Goal: Find specific page/section: Find specific page/section

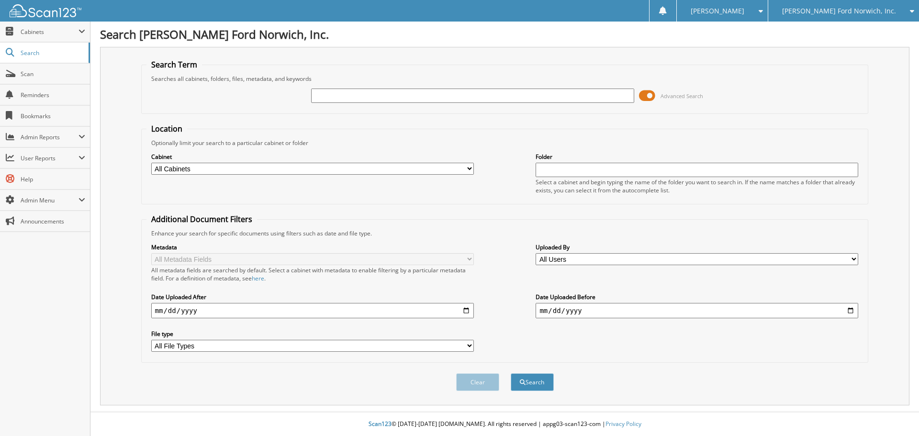
click at [492, 95] on input "text" at bounding box center [472, 96] width 323 height 14
type input "56949"
click at [511, 373] on button "Search" at bounding box center [532, 382] width 43 height 18
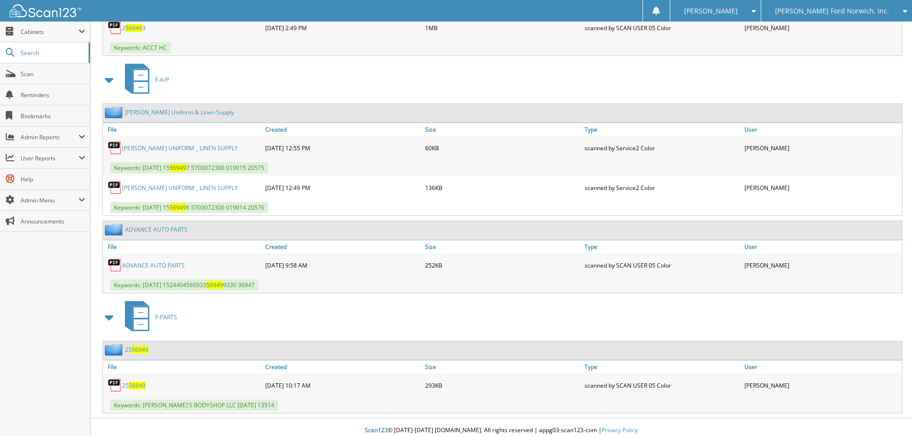
scroll to position [1170, 0]
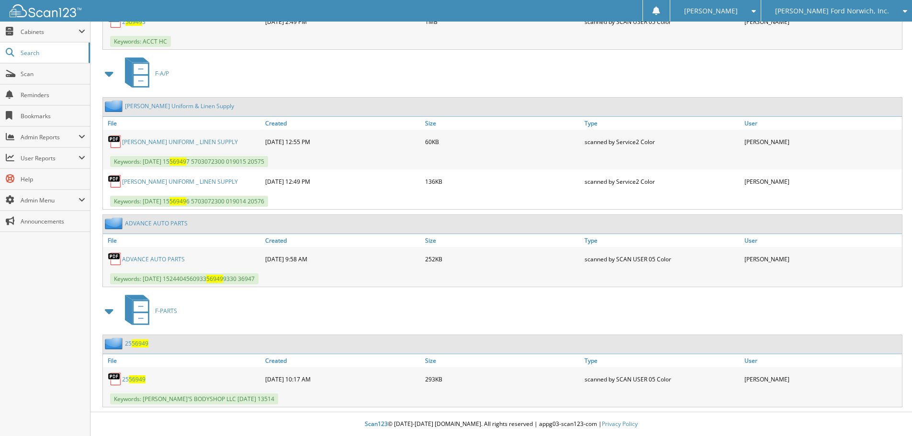
click at [129, 378] on span "56949" at bounding box center [137, 379] width 17 height 8
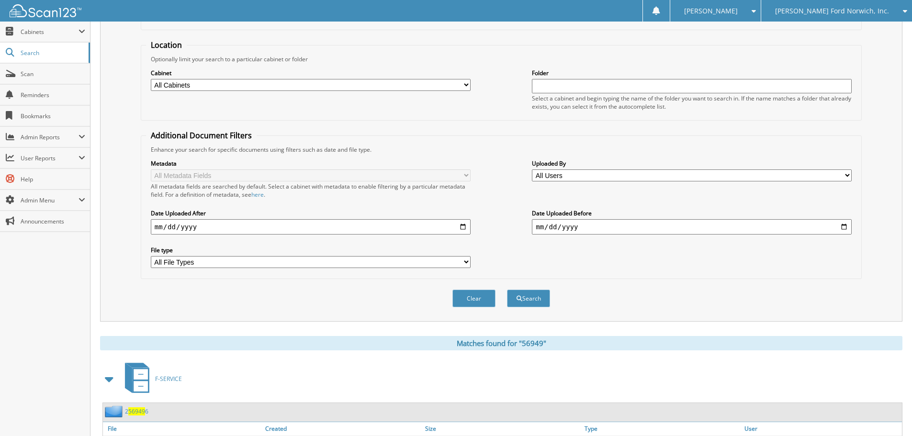
scroll to position [0, 0]
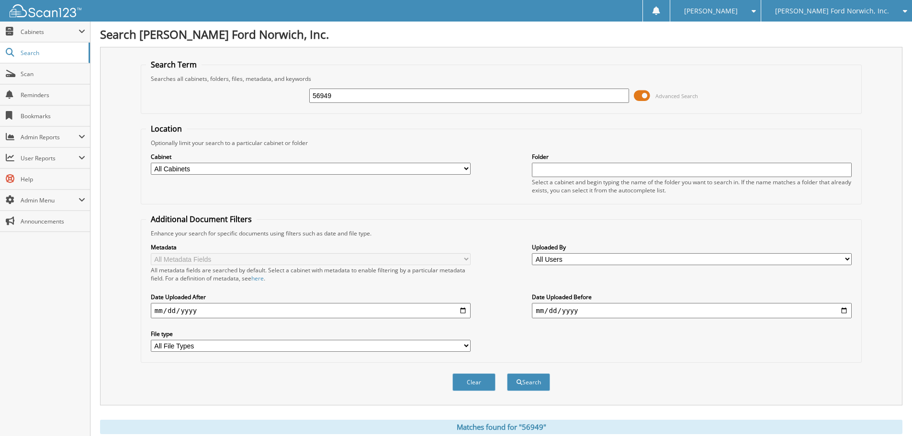
drag, startPoint x: 345, startPoint y: 96, endPoint x: 321, endPoint y: 101, distance: 24.0
click at [321, 101] on input "56949" at bounding box center [469, 96] width 320 height 14
type input "56976"
click at [507, 373] on button "Search" at bounding box center [528, 382] width 43 height 18
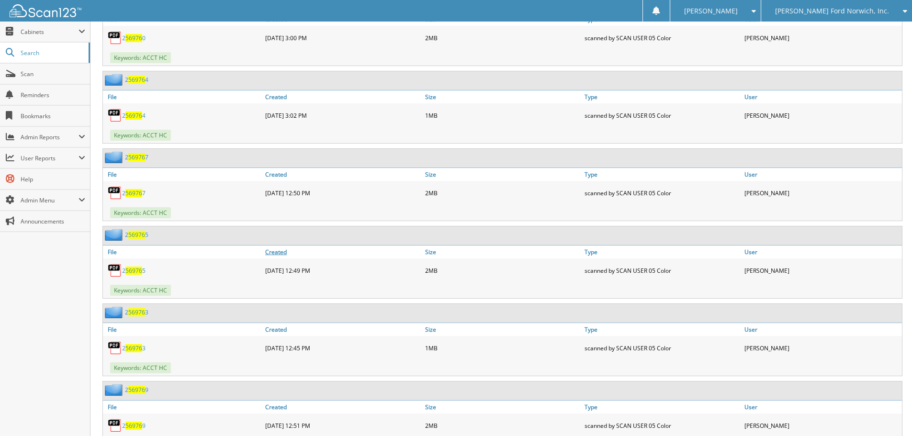
scroll to position [1005, 0]
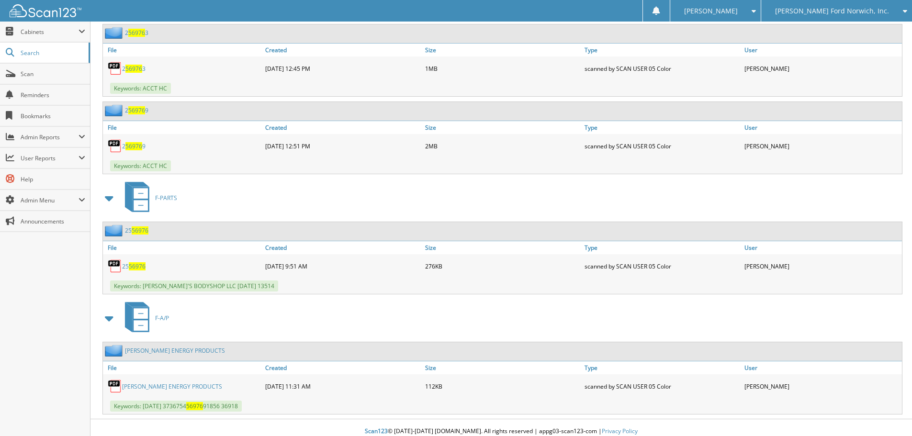
click at [134, 270] on span "56976" at bounding box center [137, 266] width 17 height 8
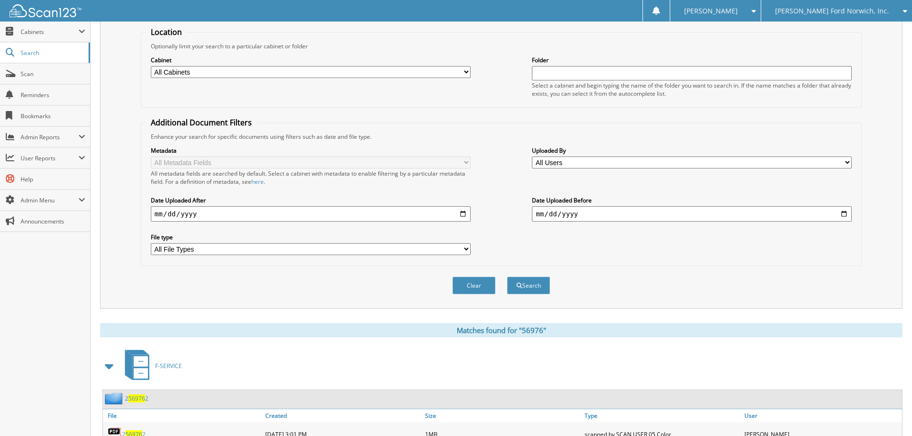
scroll to position [0, 0]
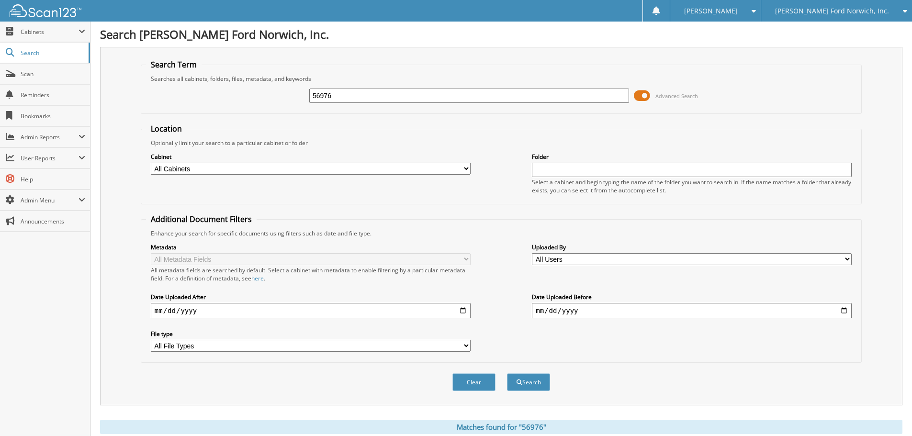
drag, startPoint x: 359, startPoint y: 95, endPoint x: 296, endPoint y: 92, distance: 63.7
click at [296, 92] on div "56976 Advanced Search" at bounding box center [501, 96] width 710 height 26
type input "54951"
click at [507, 373] on button "Search" at bounding box center [528, 382] width 43 height 18
drag, startPoint x: 340, startPoint y: 95, endPoint x: 194, endPoint y: 102, distance: 146.6
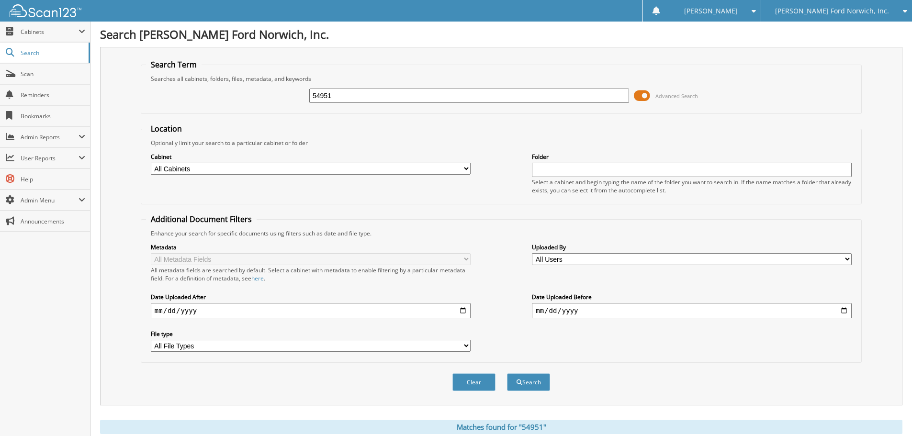
click at [194, 102] on div "54951 Advanced Search" at bounding box center [501, 96] width 710 height 26
type input "56958"
click at [507, 373] on button "Search" at bounding box center [528, 382] width 43 height 18
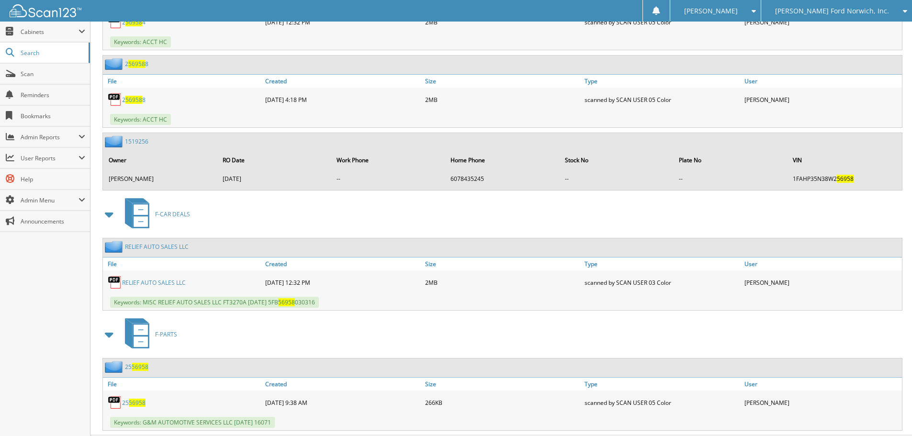
scroll to position [1468, 0]
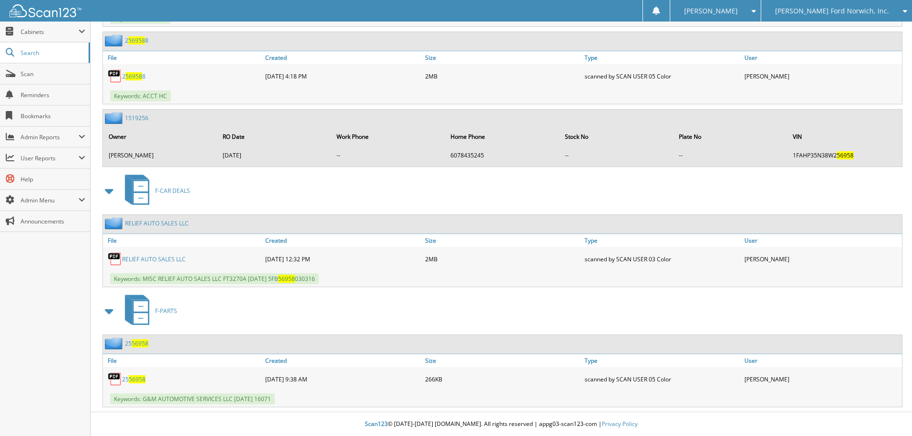
click at [137, 380] on span "56958" at bounding box center [137, 379] width 17 height 8
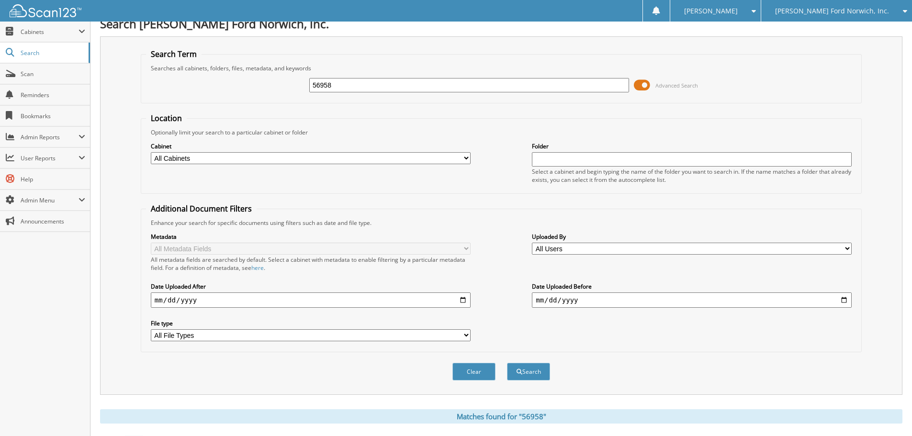
scroll to position [0, 0]
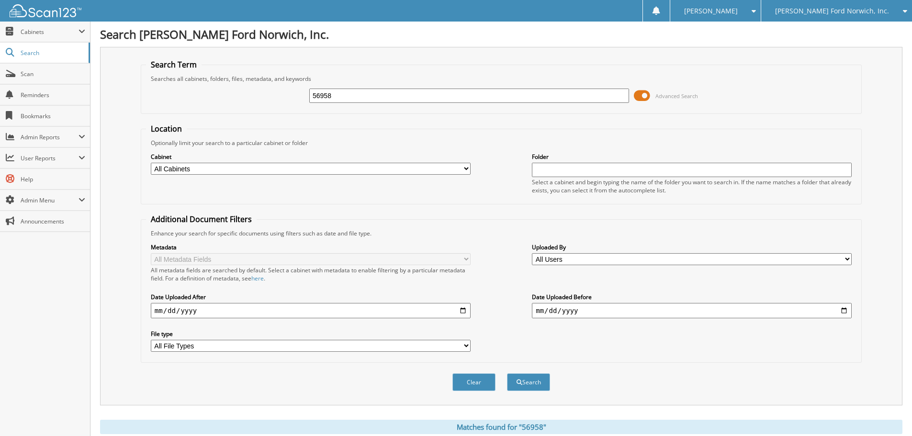
drag, startPoint x: 328, startPoint y: 97, endPoint x: 365, endPoint y: 103, distance: 37.4
click at [328, 97] on input "56958" at bounding box center [469, 96] width 320 height 14
type input "56988"
click at [507, 373] on button "Search" at bounding box center [528, 382] width 43 height 18
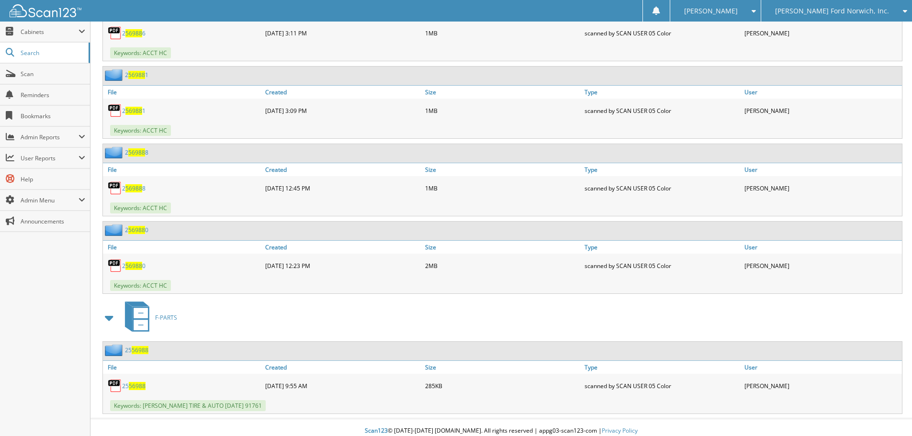
scroll to position [1325, 0]
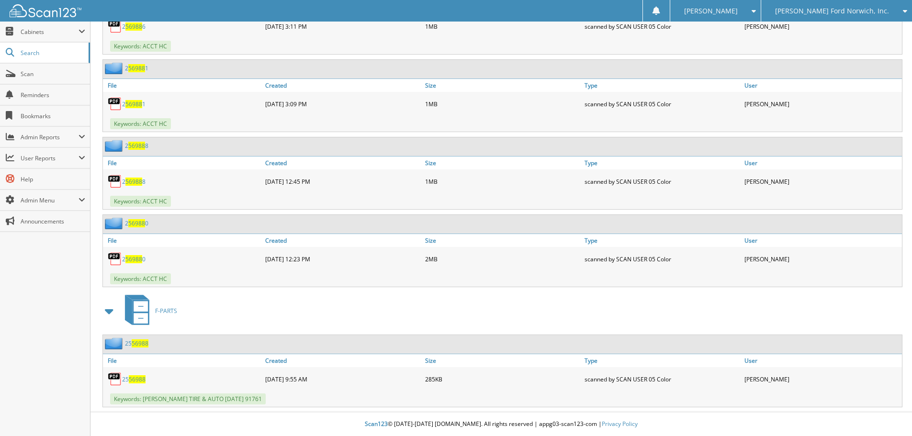
click at [140, 379] on span "56988" at bounding box center [137, 379] width 17 height 8
click at [33, 78] on link "Scan" at bounding box center [45, 74] width 90 height 21
